Goal: Use online tool/utility: Use online tool/utility

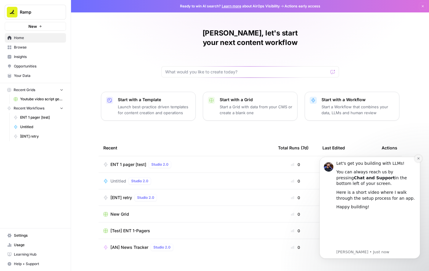
click at [419, 159] on icon "Dismiss notification" at bounding box center [418, 159] width 2 height 2
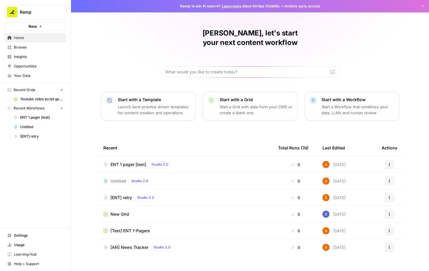
click at [41, 100] on span "Youtube video script generator" at bounding box center [41, 99] width 43 height 5
